Goal: Task Accomplishment & Management: Use online tool/utility

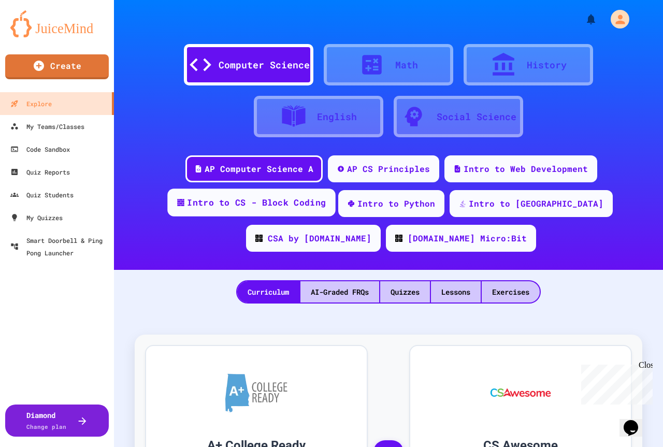
click at [259, 200] on div "Intro to CS - Block Coding" at bounding box center [256, 202] width 139 height 13
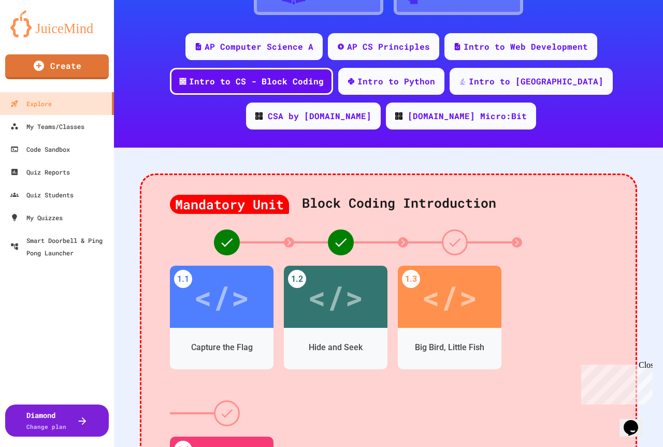
scroll to position [155, 0]
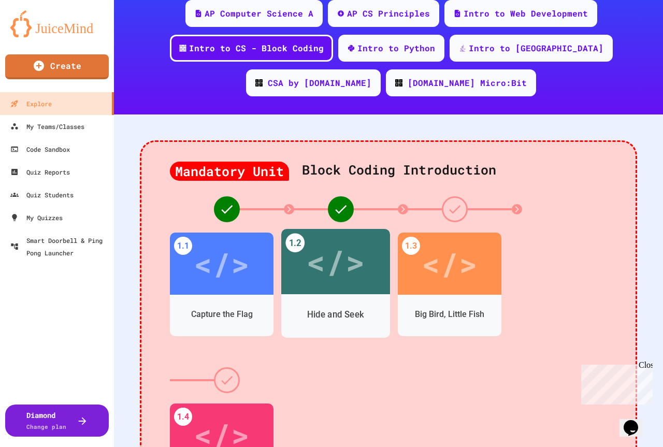
click at [332, 293] on div "</>" at bounding box center [335, 261] width 109 height 65
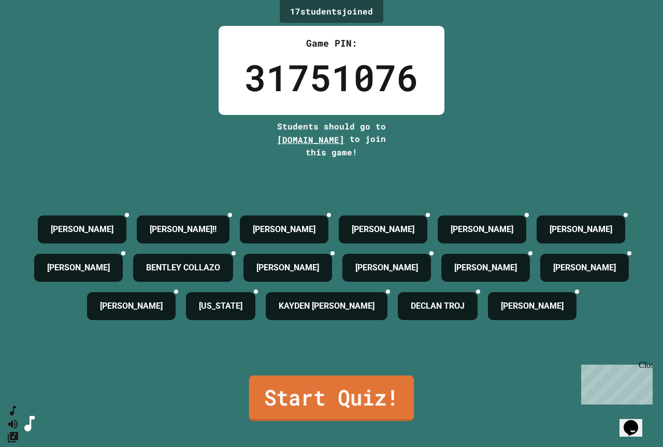
click at [295, 421] on link "Start Quiz!" at bounding box center [331, 399] width 165 height 46
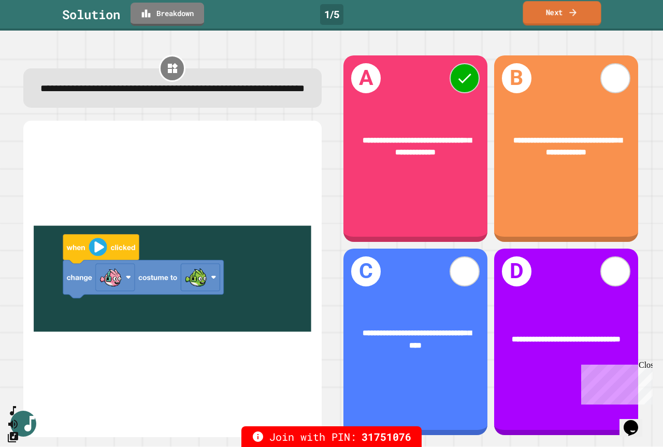
click at [563, 11] on link "Next" at bounding box center [562, 13] width 78 height 24
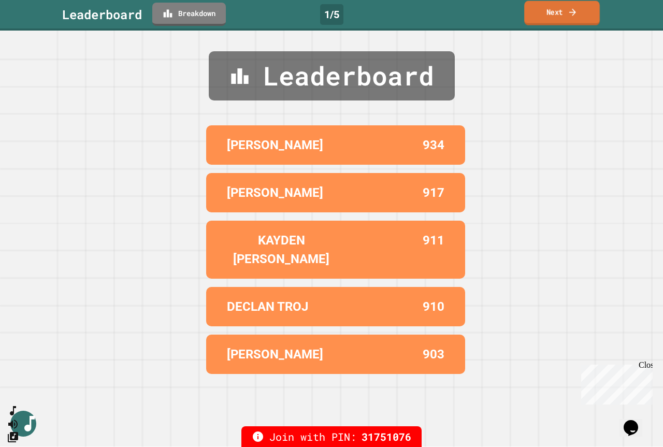
click at [559, 12] on link "Next" at bounding box center [562, 13] width 76 height 24
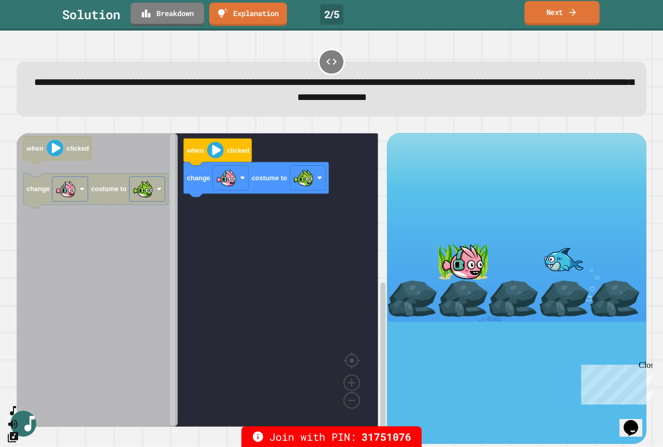
click at [564, 10] on link "Next" at bounding box center [561, 13] width 75 height 24
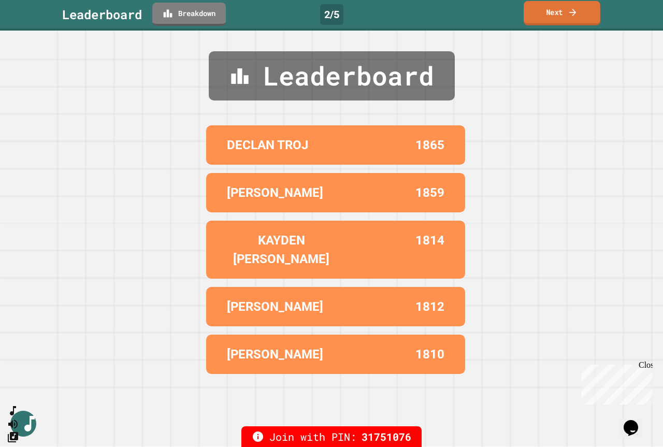
click at [571, 13] on icon at bounding box center [573, 12] width 10 height 11
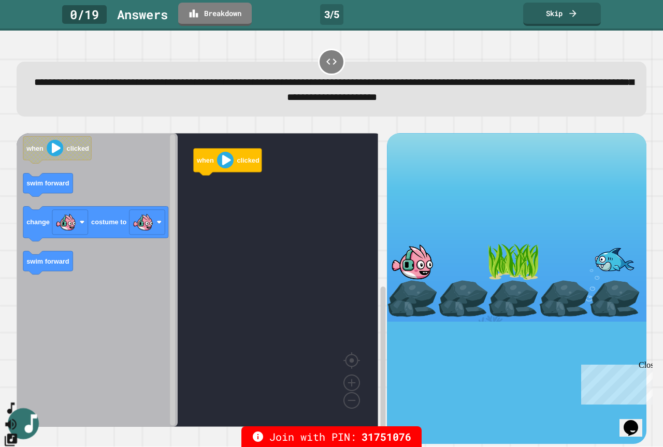
click at [15, 414] on icon "SpeedDial basic example" at bounding box center [10, 408] width 7 height 11
click at [17, 419] on icon "Mute music" at bounding box center [10, 424] width 11 height 11
click at [17, 419] on icon "Unmute music" at bounding box center [10, 424] width 11 height 11
click at [17, 434] on icon "Change Music" at bounding box center [11, 440] width 12 height 12
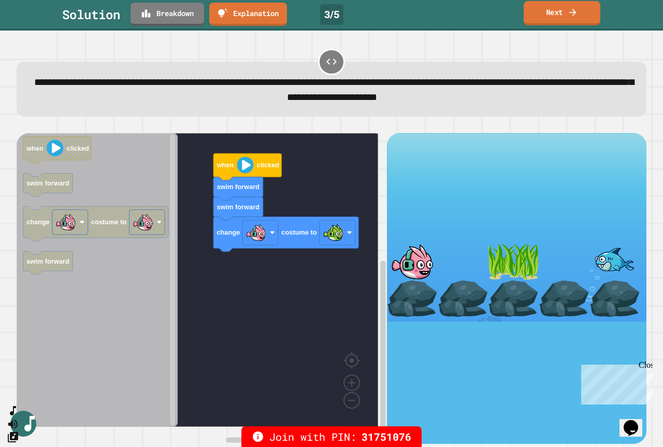
click at [578, 8] on icon at bounding box center [573, 12] width 10 height 11
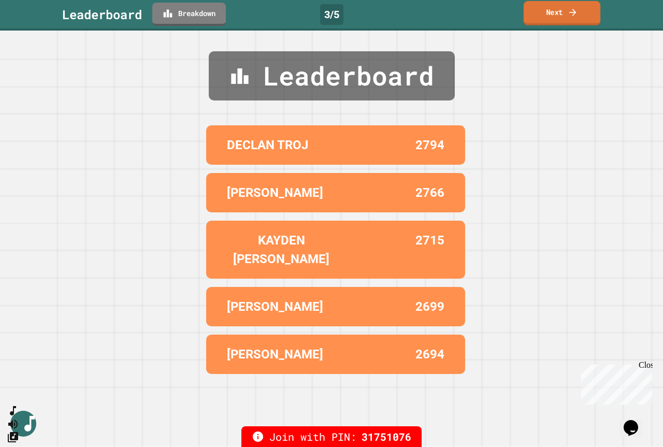
click at [578, 8] on icon at bounding box center [573, 12] width 10 height 11
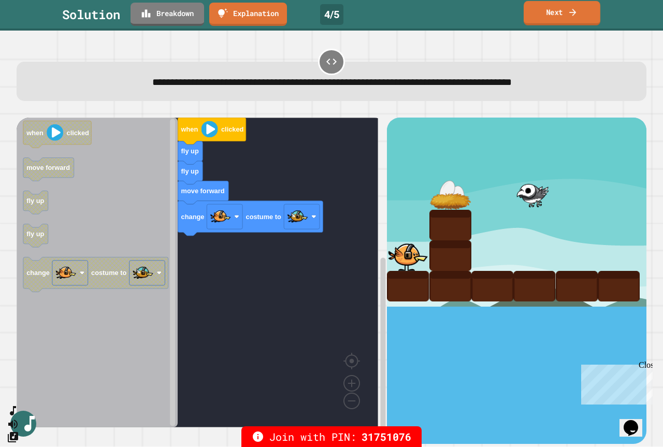
click at [567, 12] on link "Next" at bounding box center [562, 13] width 77 height 24
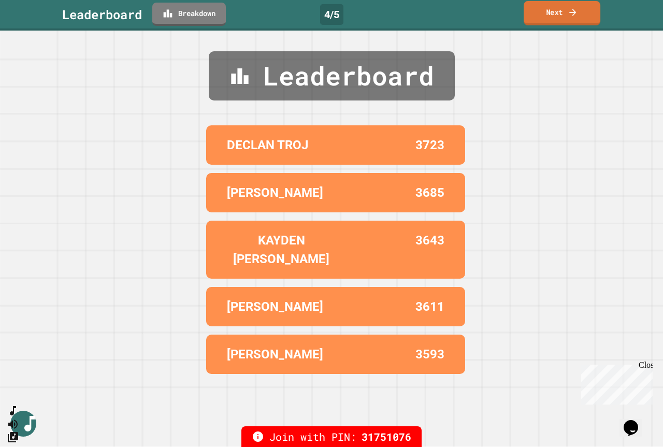
click at [567, 9] on link "Next" at bounding box center [562, 13] width 77 height 24
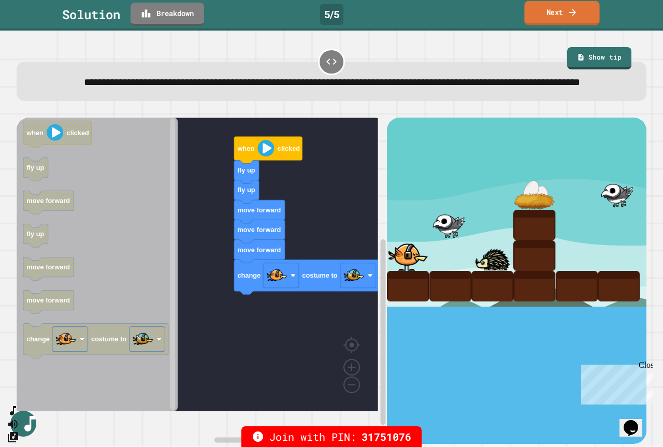
click at [585, 17] on link "Next" at bounding box center [561, 13] width 75 height 24
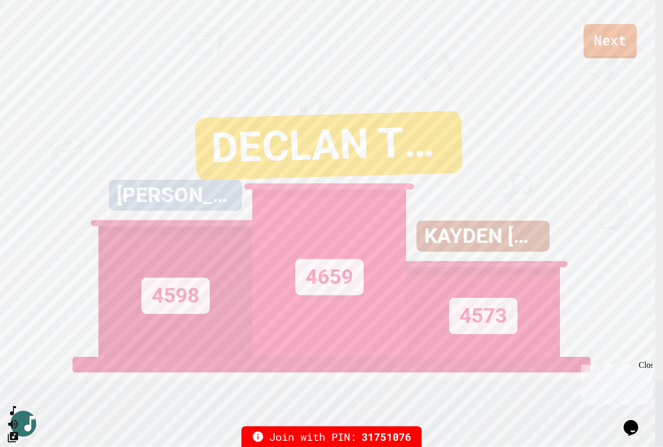
click at [615, 41] on link "Next" at bounding box center [610, 41] width 53 height 34
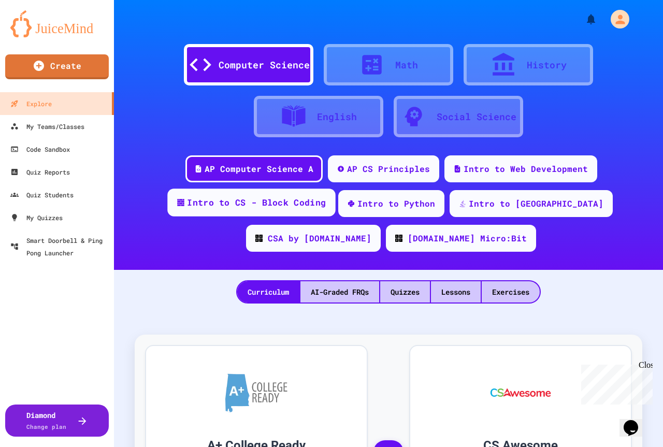
click at [252, 206] on div "Intro to CS - Block Coding" at bounding box center [256, 202] width 139 height 13
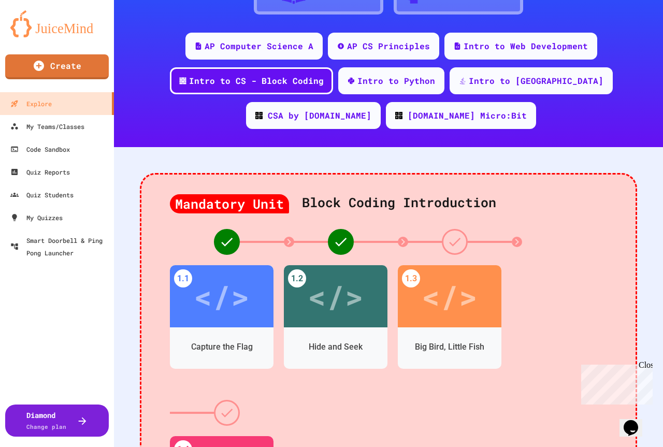
scroll to position [207, 0]
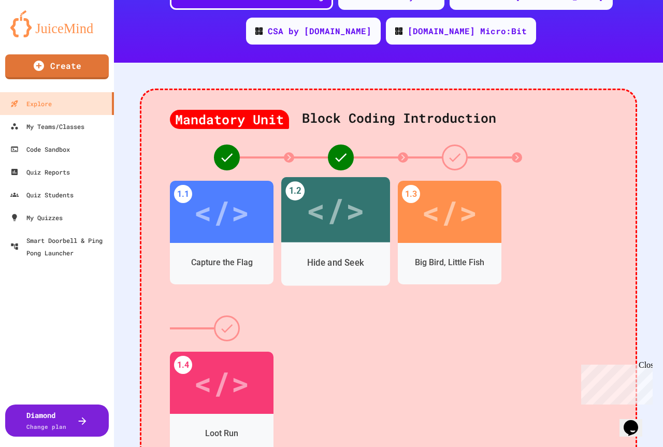
click at [333, 238] on div "</>" at bounding box center [335, 209] width 109 height 65
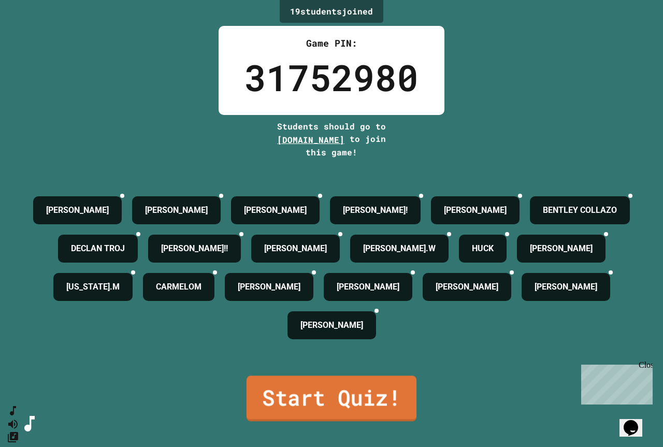
click at [325, 421] on link "Start Quiz!" at bounding box center [332, 399] width 170 height 46
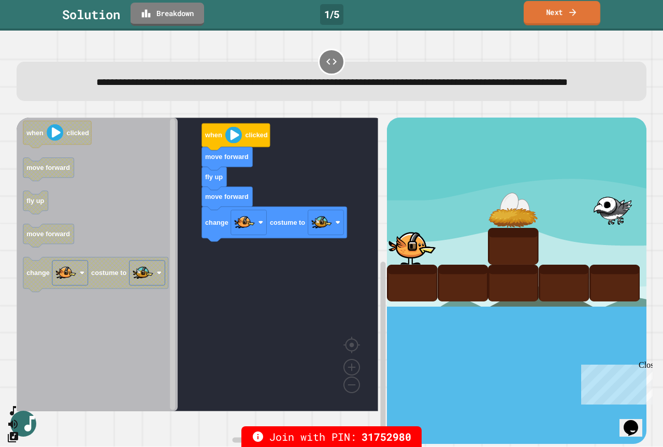
click at [569, 13] on icon at bounding box center [573, 12] width 10 height 11
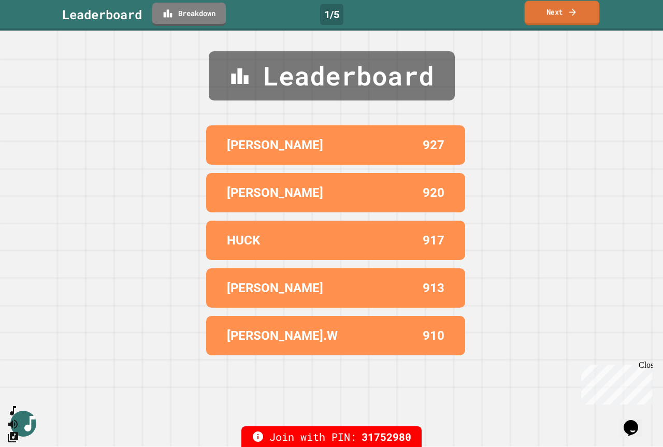
click at [580, 10] on link "Next" at bounding box center [562, 13] width 75 height 24
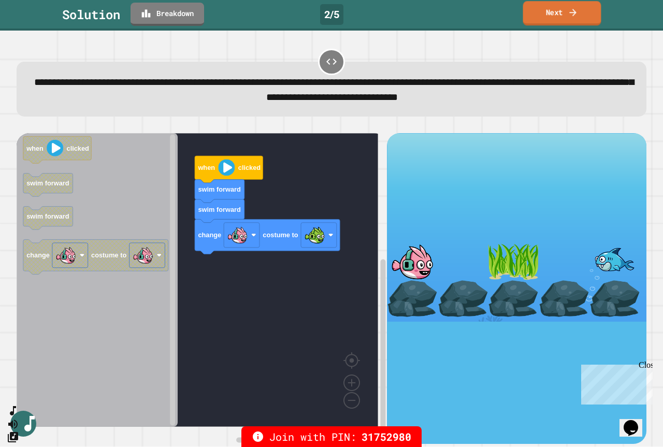
click at [542, 13] on link "Next" at bounding box center [562, 13] width 78 height 24
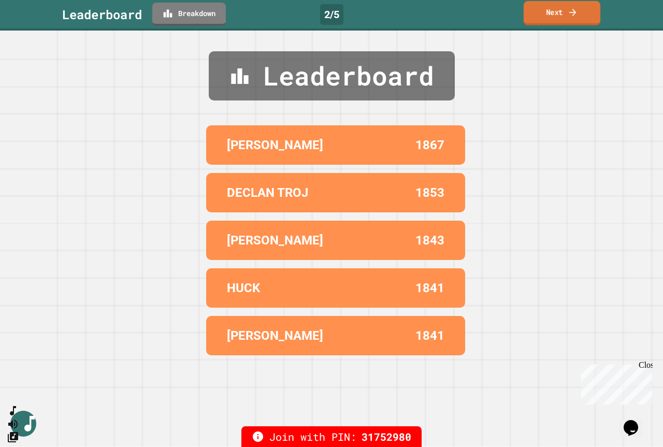
click at [580, 10] on link "Next" at bounding box center [562, 13] width 77 height 24
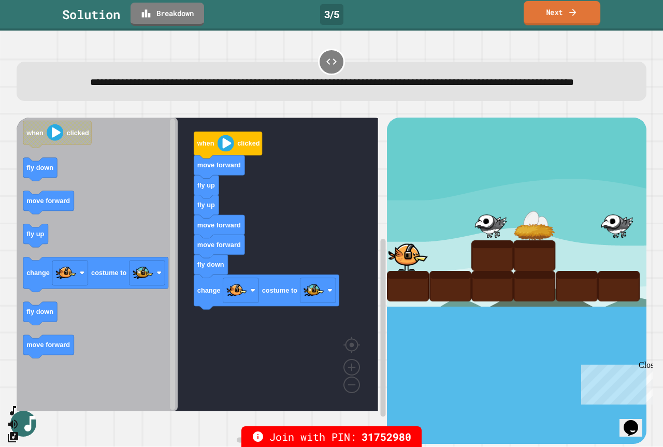
click at [553, 14] on link "Next" at bounding box center [562, 13] width 77 height 24
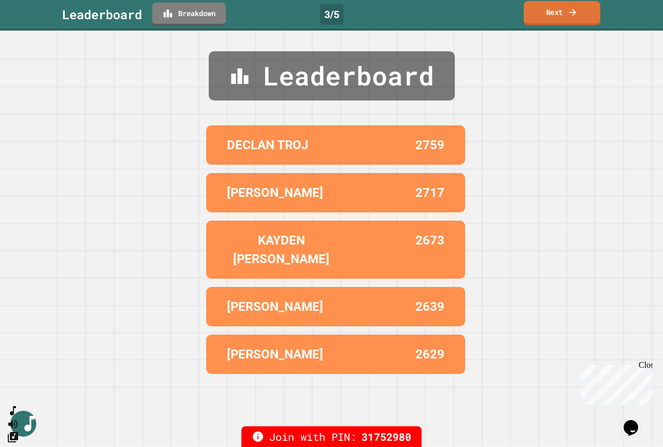
click at [578, 10] on icon at bounding box center [573, 12] width 10 height 11
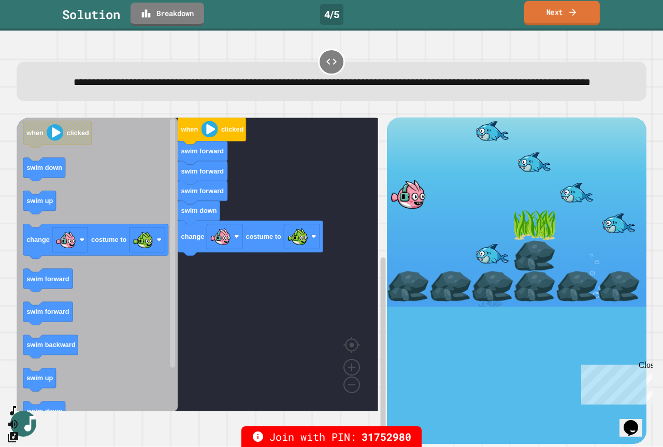
click at [560, 13] on link "Next" at bounding box center [562, 13] width 76 height 24
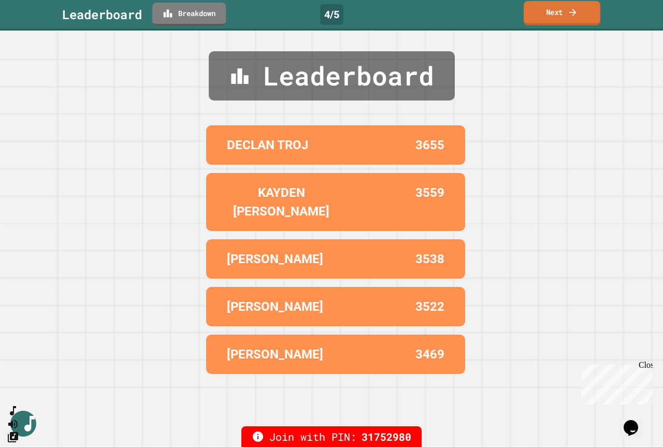
click at [566, 17] on link "Next" at bounding box center [562, 13] width 77 height 24
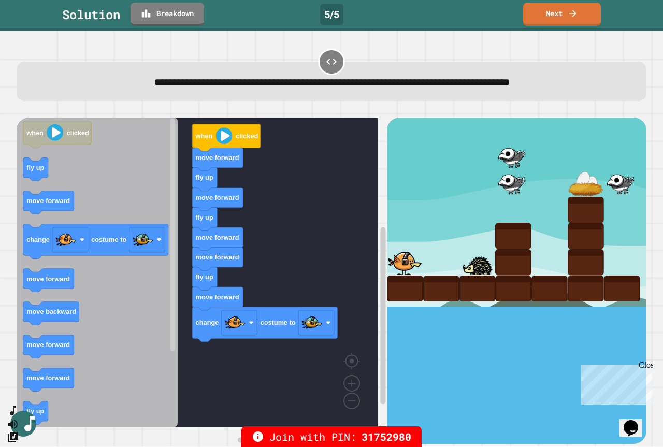
click at [564, 0] on div "Solution Breakdown 5 / 5 Next" at bounding box center [331, 15] width 663 height 31
click at [570, 17] on icon at bounding box center [573, 12] width 10 height 11
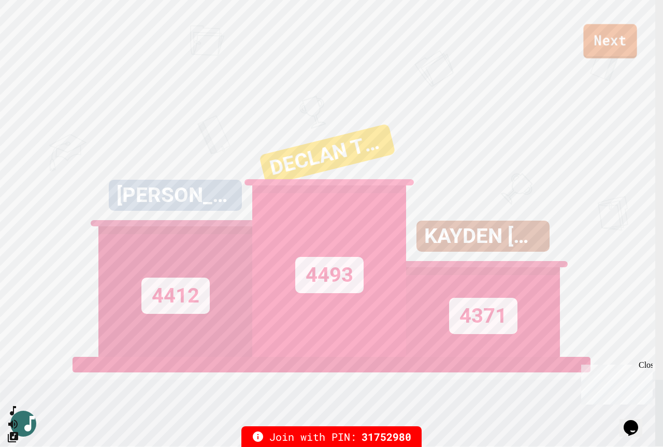
click at [623, 31] on link "Next" at bounding box center [609, 41] width 53 height 34
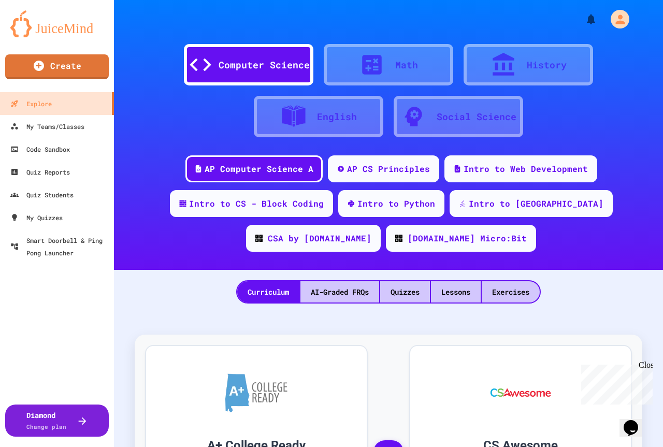
click at [191, 221] on div "AP Computer Science A AP CS Principles Intro to Web Development Intro to CS - B…" at bounding box center [388, 207] width 549 height 104
click at [194, 206] on div "Intro to CS - Block Coding" at bounding box center [256, 202] width 139 height 13
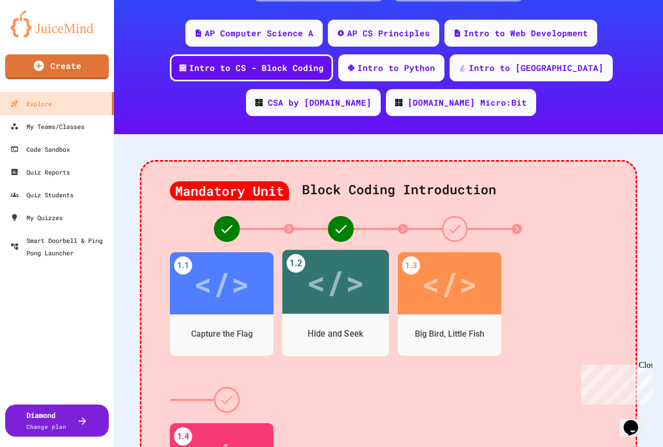
scroll to position [155, 0]
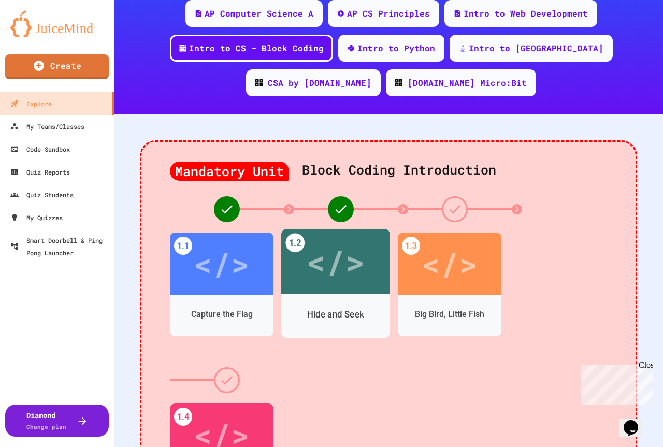
click at [299, 280] on div "</>" at bounding box center [335, 261] width 109 height 65
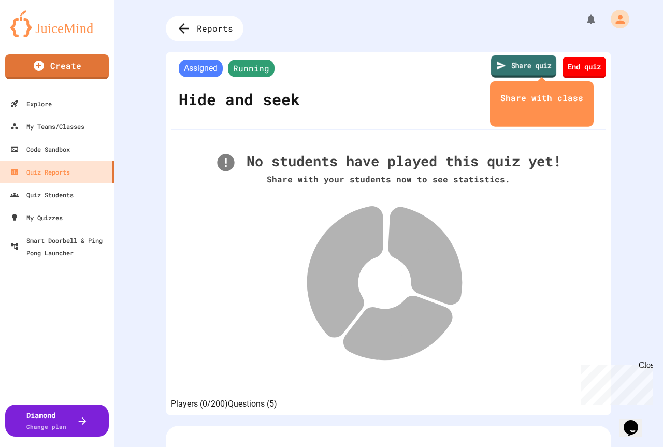
click at [510, 61] on link "Share quiz" at bounding box center [523, 66] width 65 height 22
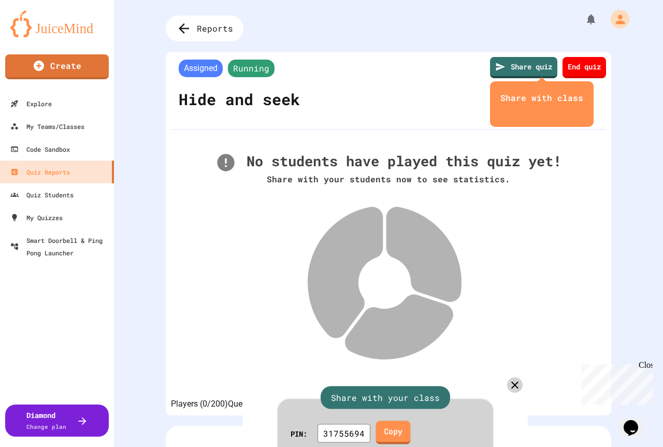
click at [401, 421] on link "Copy" at bounding box center [393, 432] width 35 height 23
